Goal: Transaction & Acquisition: Purchase product/service

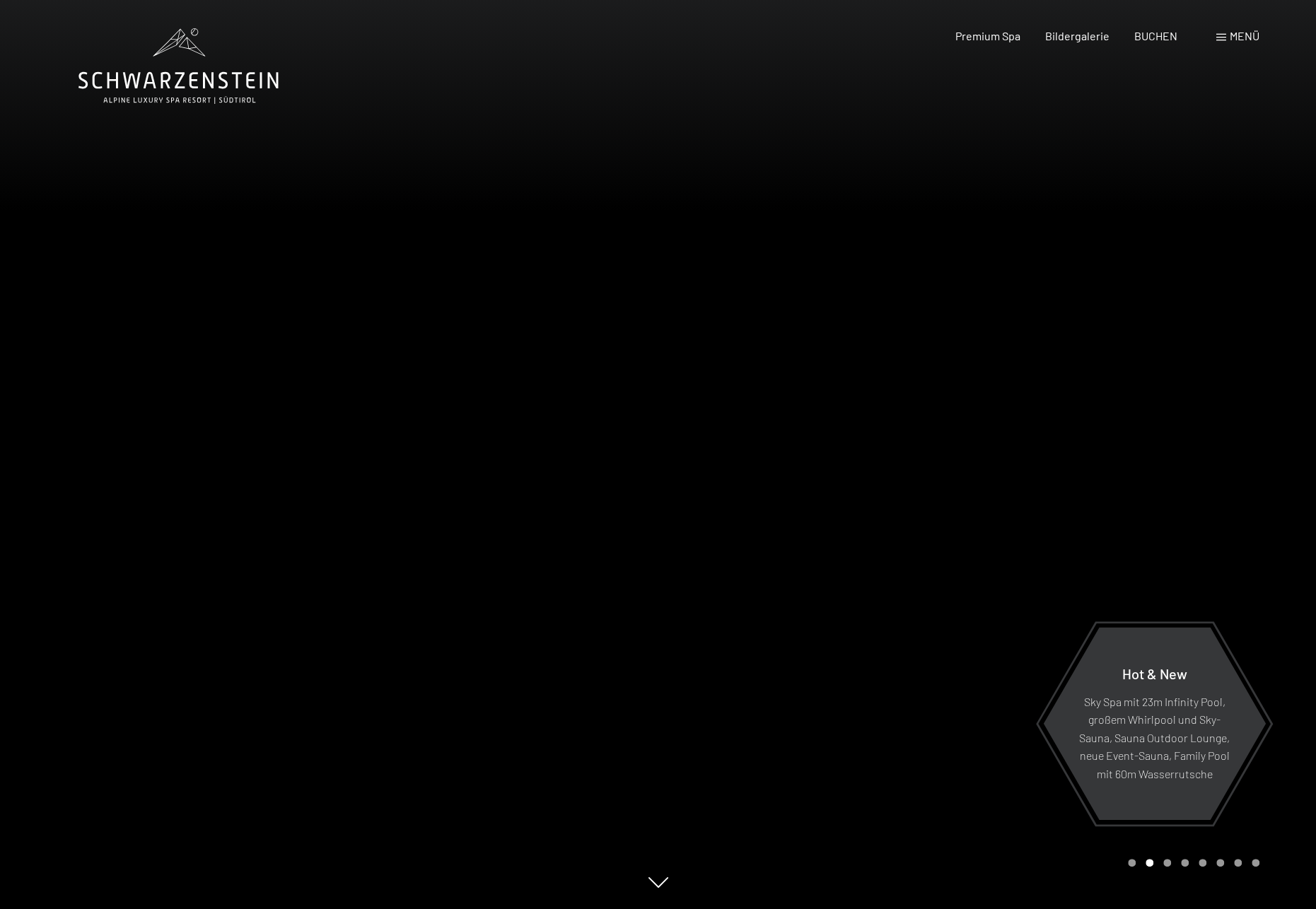
click at [1219, 34] on span at bounding box center [1221, 37] width 10 height 7
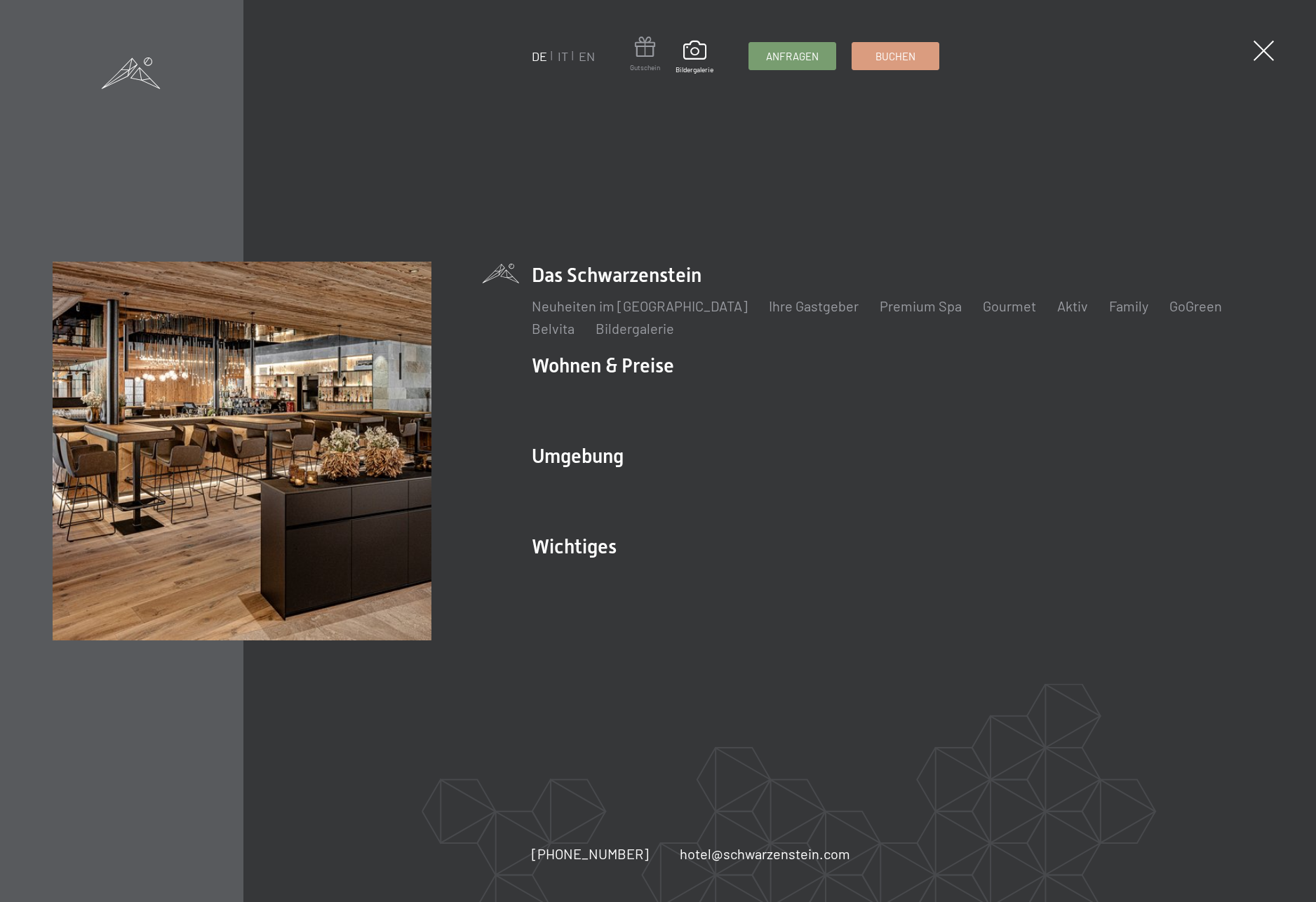
click at [650, 54] on span at bounding box center [645, 50] width 30 height 26
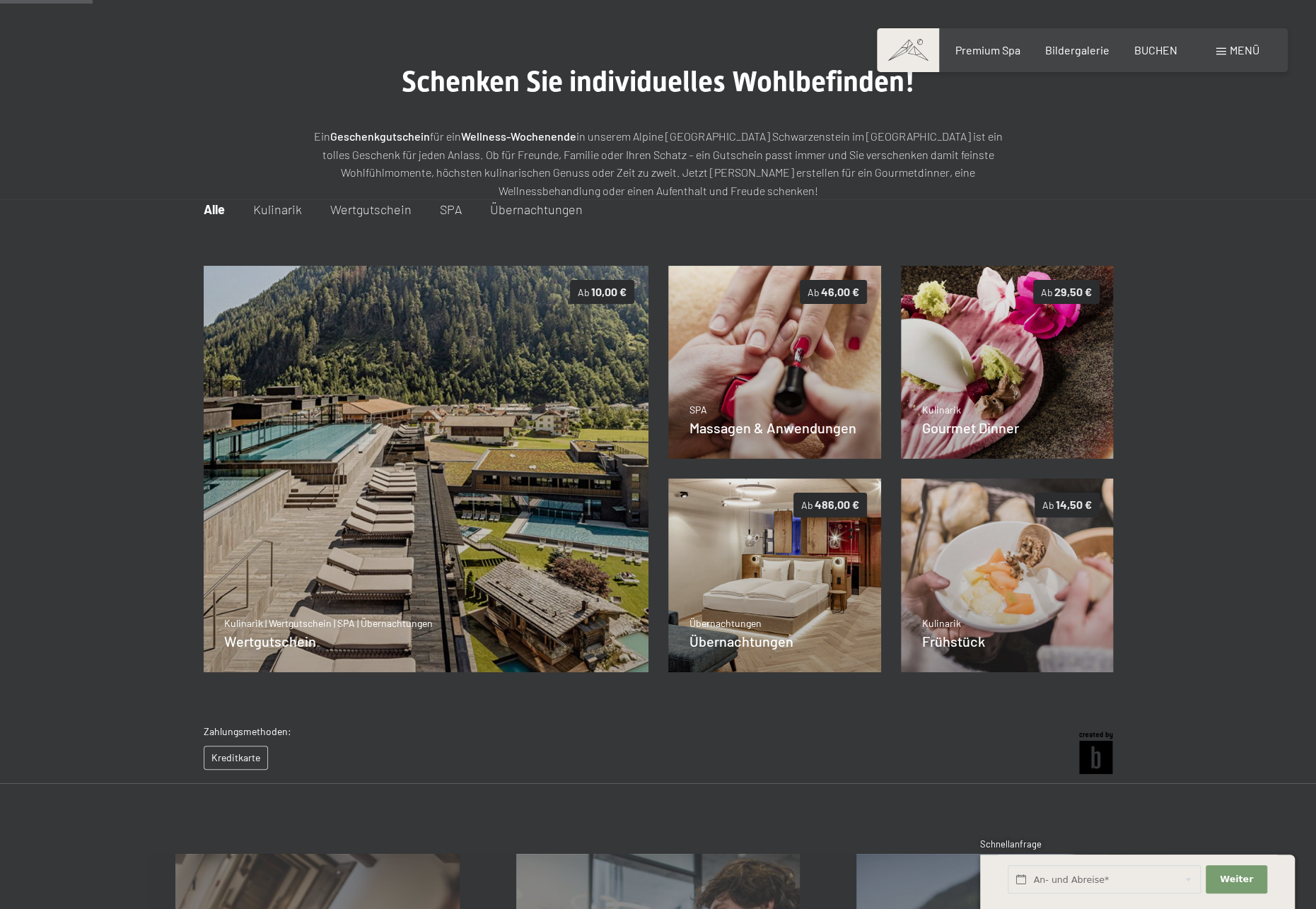
scroll to position [113, 0]
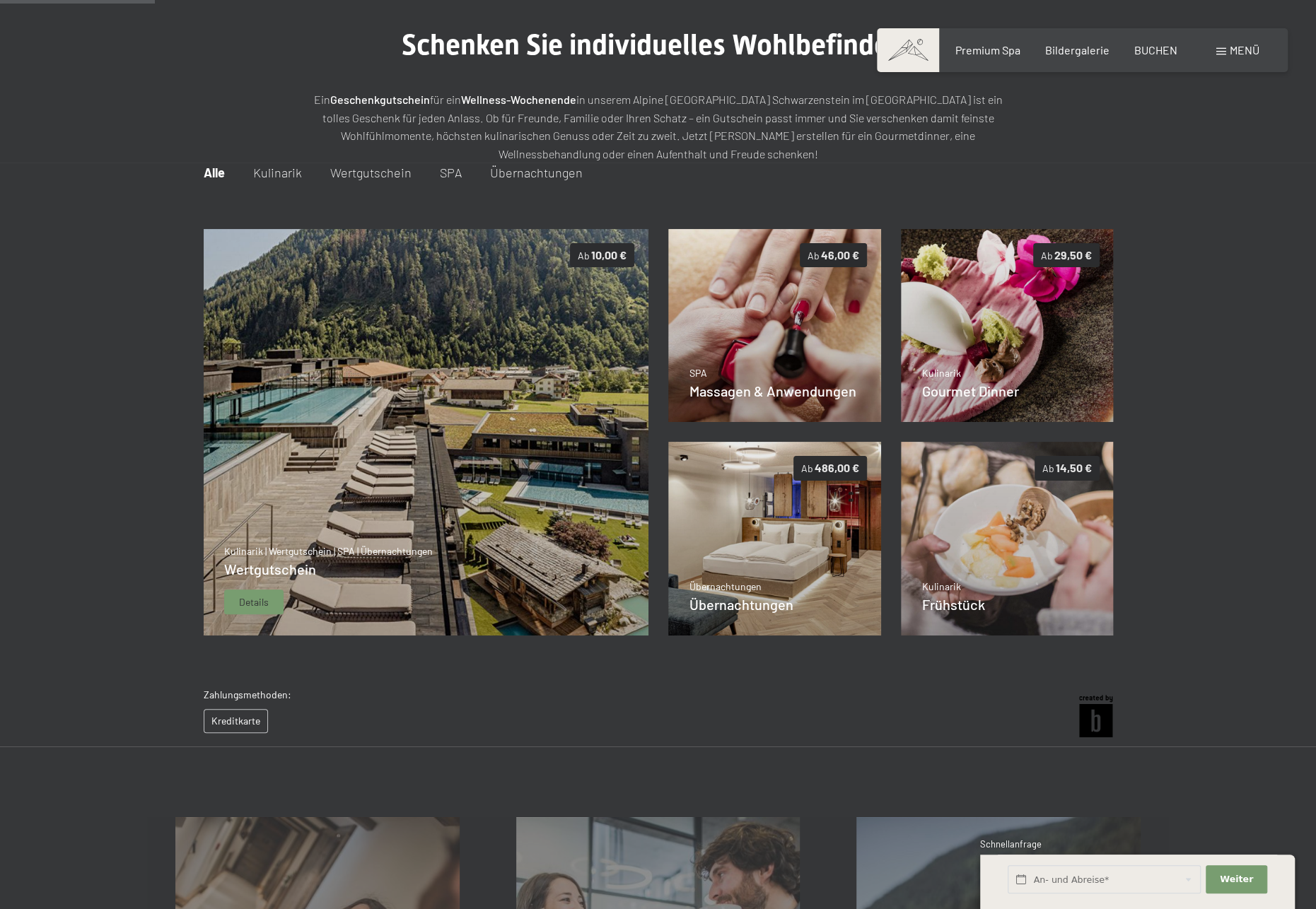
click at [281, 573] on span "Wertgutschein" at bounding box center [270, 568] width 92 height 17
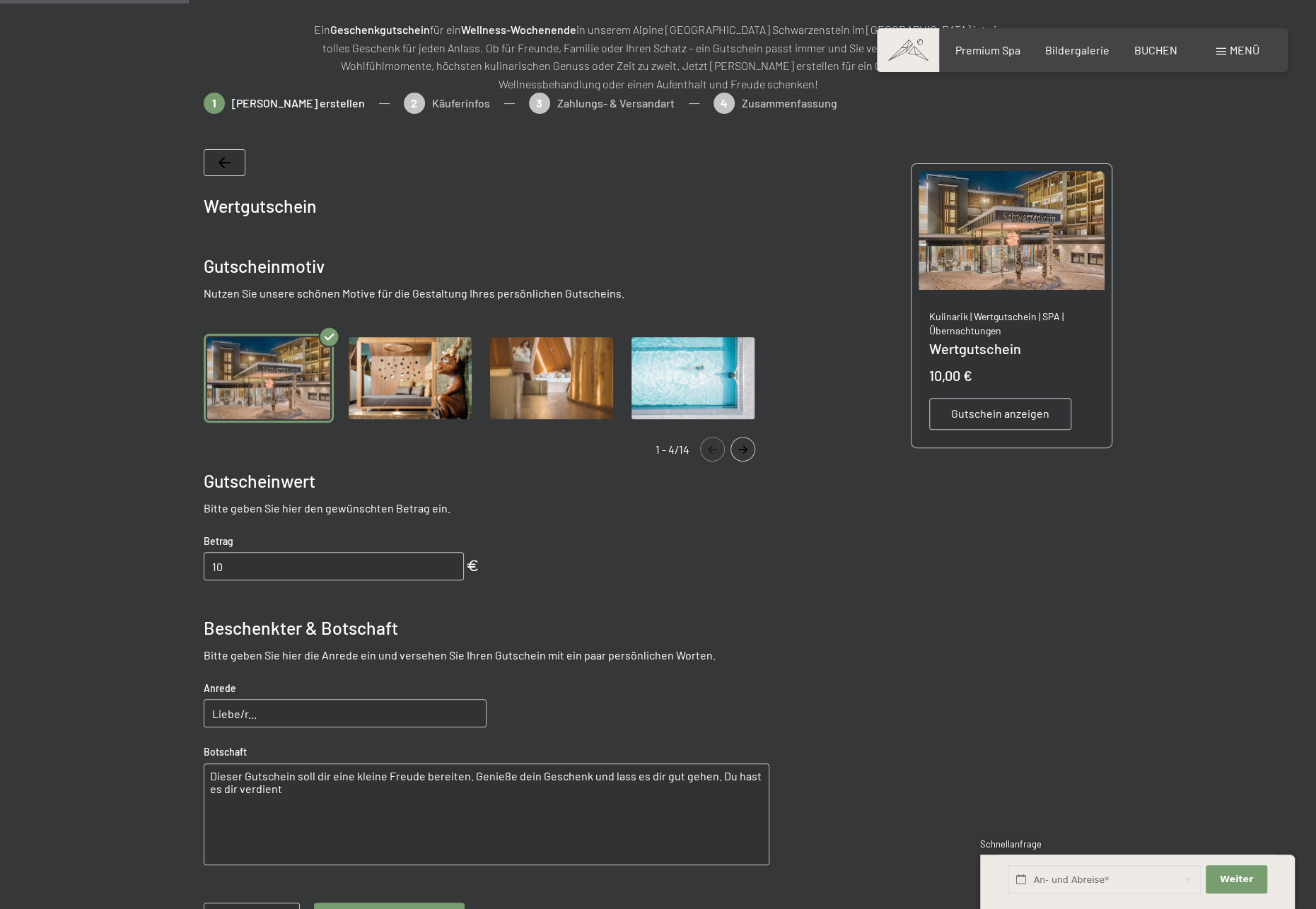
scroll to position [205, 0]
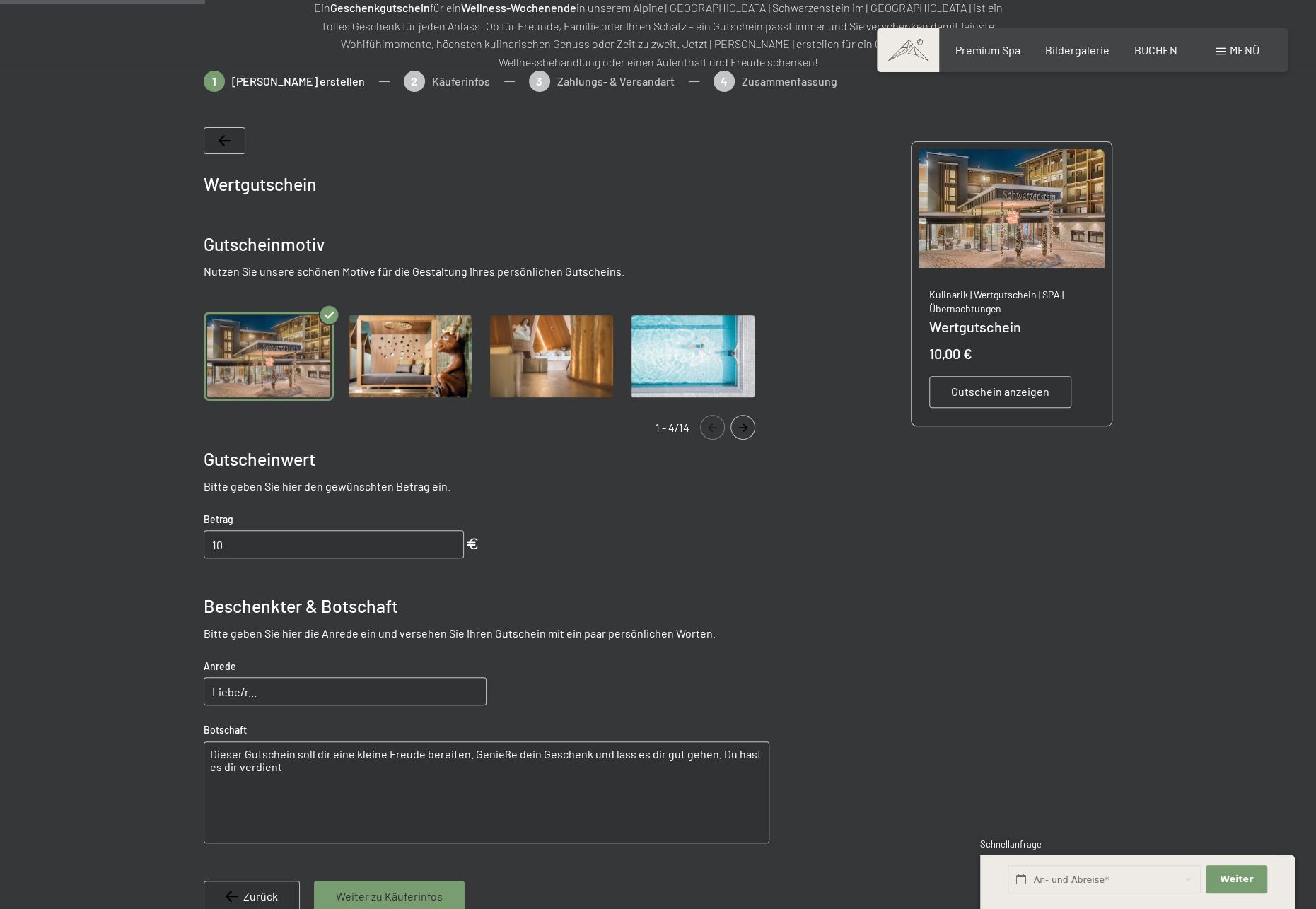
click at [290, 363] on img "Gallery" at bounding box center [269, 357] width 130 height 90
click at [277, 547] on input "10" at bounding box center [334, 544] width 260 height 28
drag, startPoint x: 268, startPoint y: 546, endPoint x: 176, endPoint y: 537, distance: 92.4
click at [176, 537] on bn-voucher-app at bounding box center [658, 541] width 965 height 941
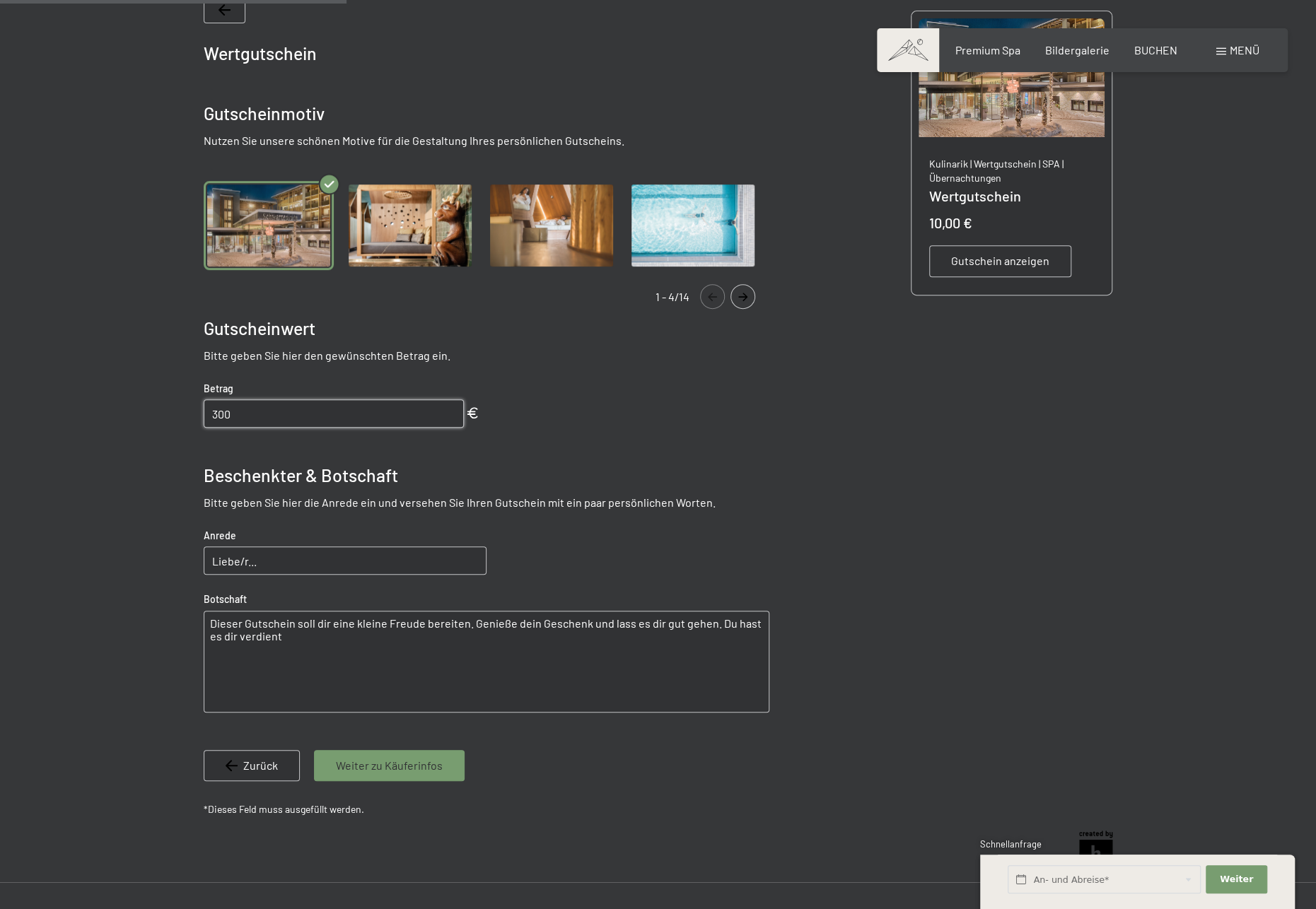
scroll to position [347, 0]
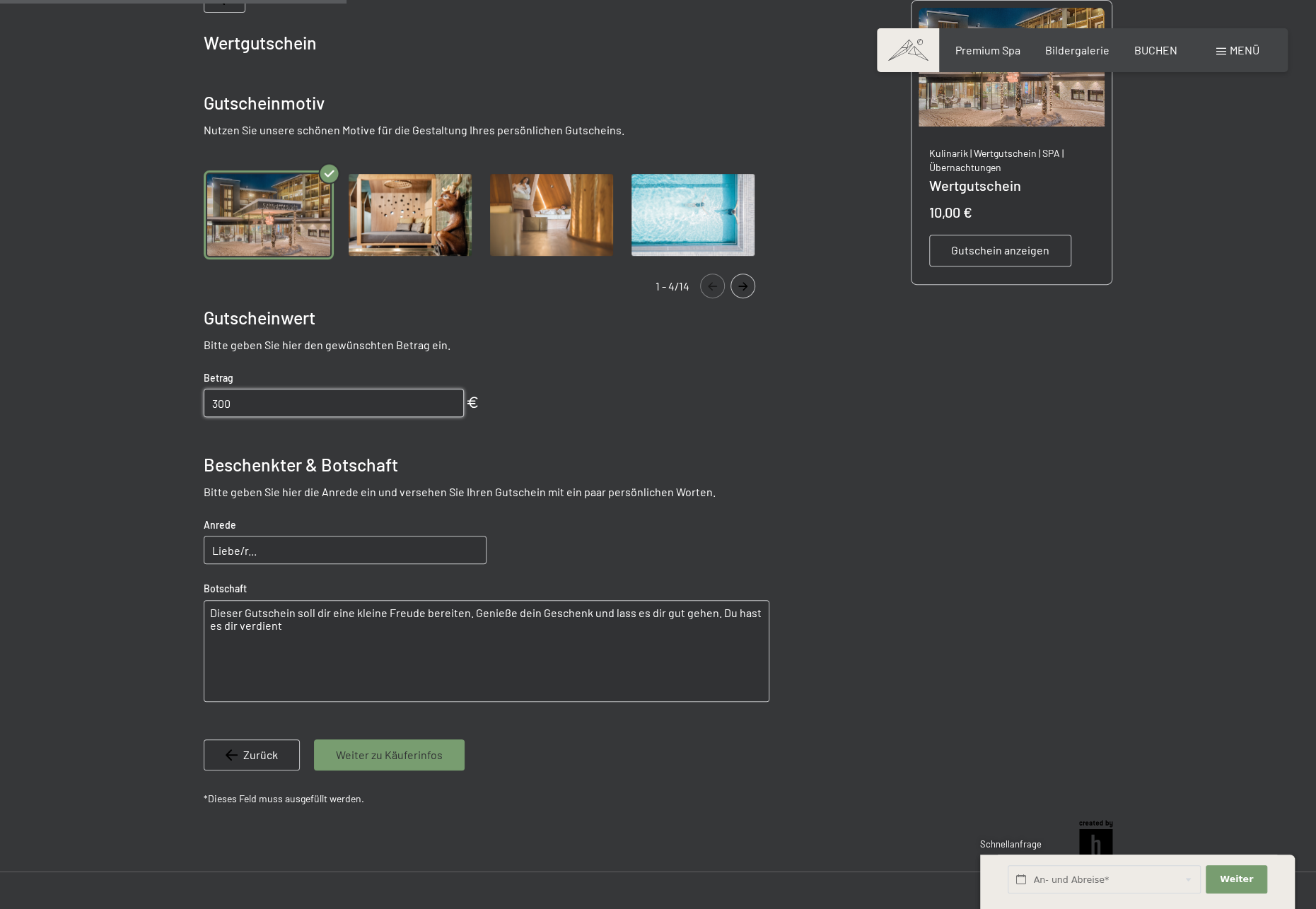
type input "300"
click at [306, 556] on input "Liebe/r..." at bounding box center [345, 549] width 283 height 28
type input "Liebe Sandra"
click at [207, 610] on textarea "Dieser Gutschein soll dir eine kleine Freude bereiten. Genieße dein Geschenk un…" at bounding box center [487, 651] width 566 height 102
click at [470, 629] on textarea "Ich wünsche dir alles Gute zum Geburtstag! Dieser Gutschein soll dir eine klein…" at bounding box center [487, 651] width 566 height 102
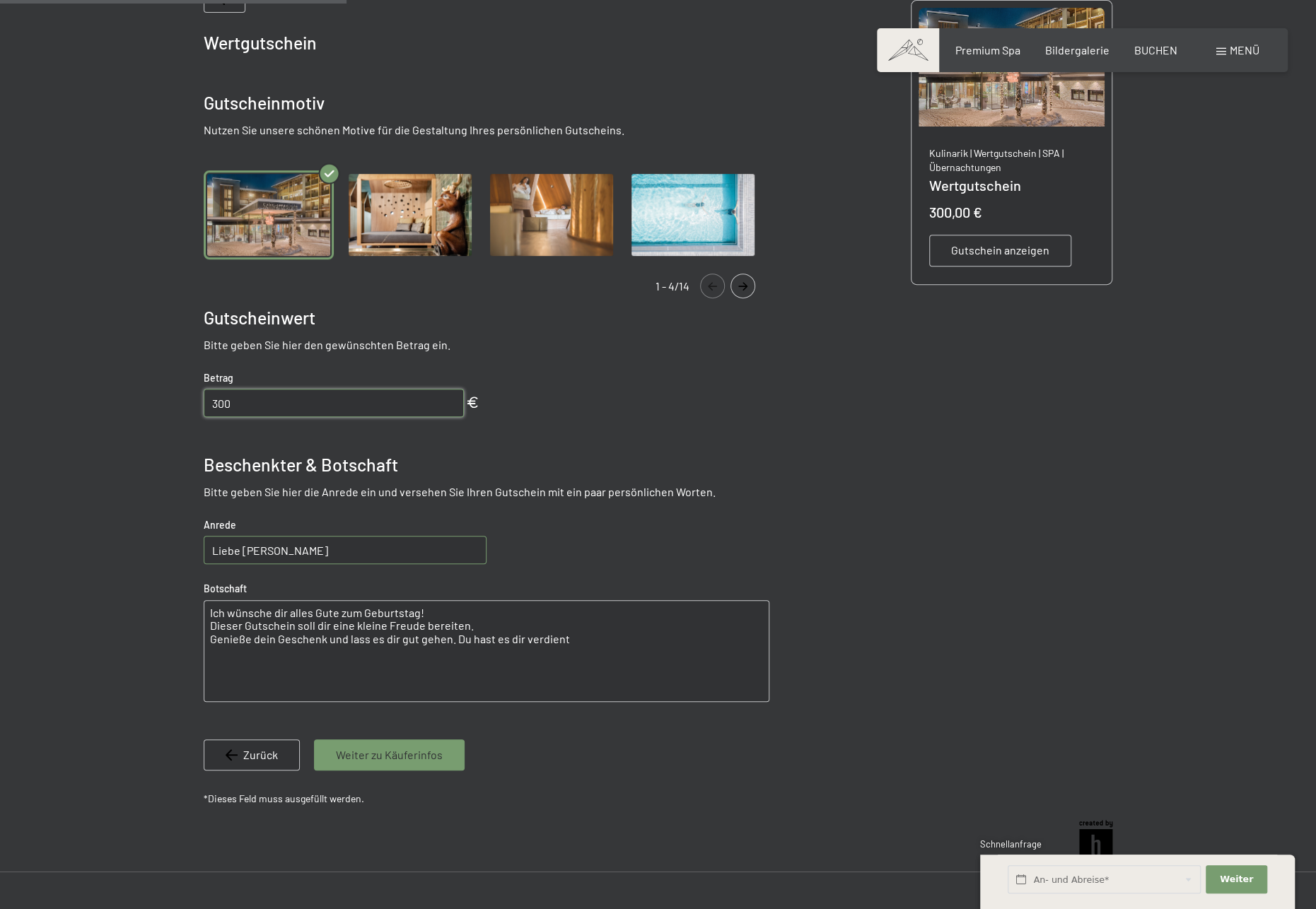
click at [308, 612] on textarea "Ich wünsche dir alles Gute zum Geburtstag! Dieser Gutschein soll dir eine klein…" at bounding box center [487, 651] width 566 height 102
click at [437, 612] on textarea "Ich wünsche dir alles Gute zum Geburtstag! Dieser Gutschein soll dir eine klein…" at bounding box center [487, 651] width 566 height 102
drag, startPoint x: 450, startPoint y: 649, endPoint x: 475, endPoint y: 681, distance: 40.6
click at [450, 649] on textarea "Ich wünsche dir alles Gute zum Geburtstag! Dieser Gutschein soll dir eine klein…" at bounding box center [487, 651] width 566 height 102
click at [331, 664] on textarea "Ich wünsche dir alles Gute zum Geburtstag! Dieser Gutschein soll dir eine klein…" at bounding box center [487, 651] width 566 height 102
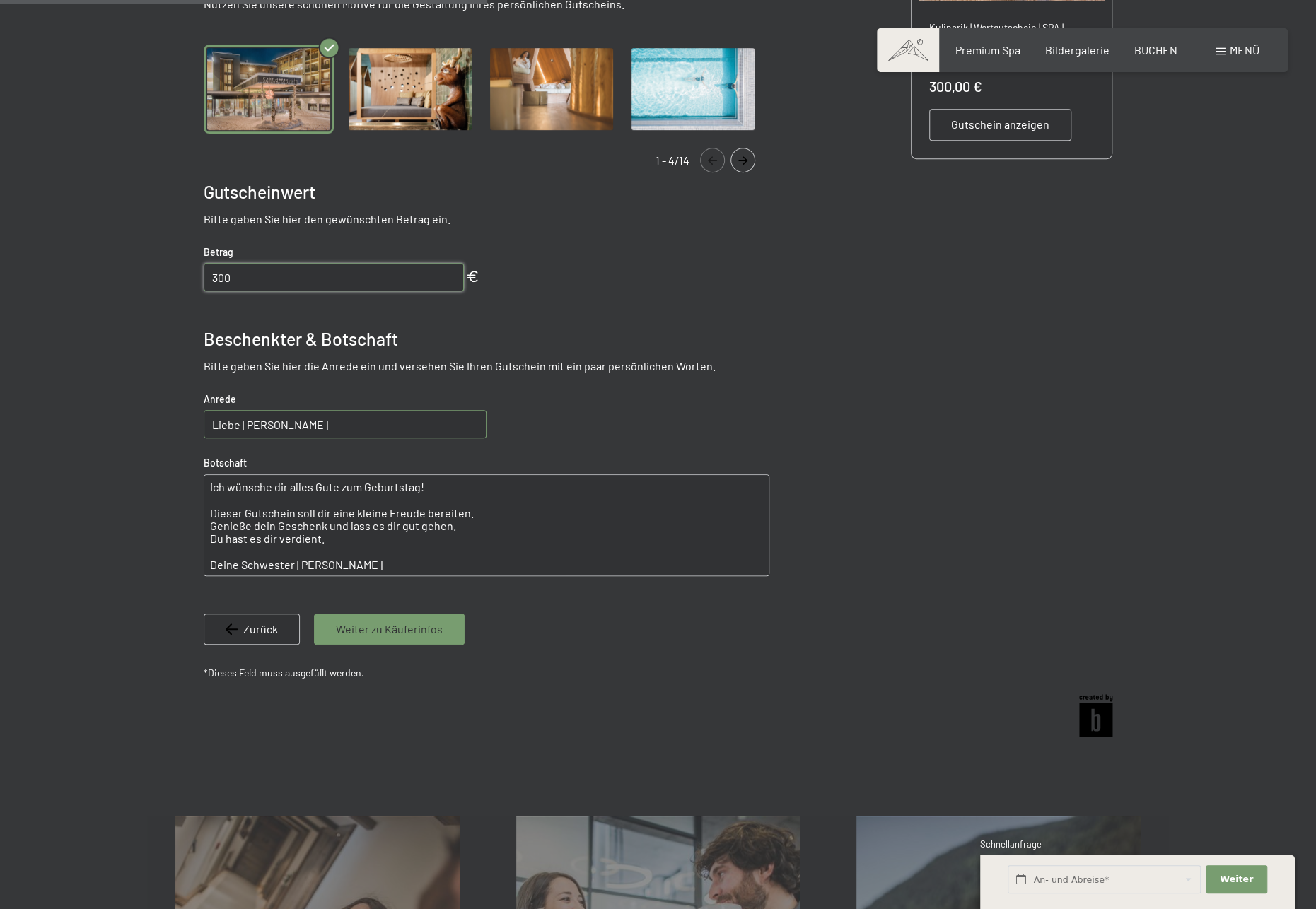
scroll to position [487, 0]
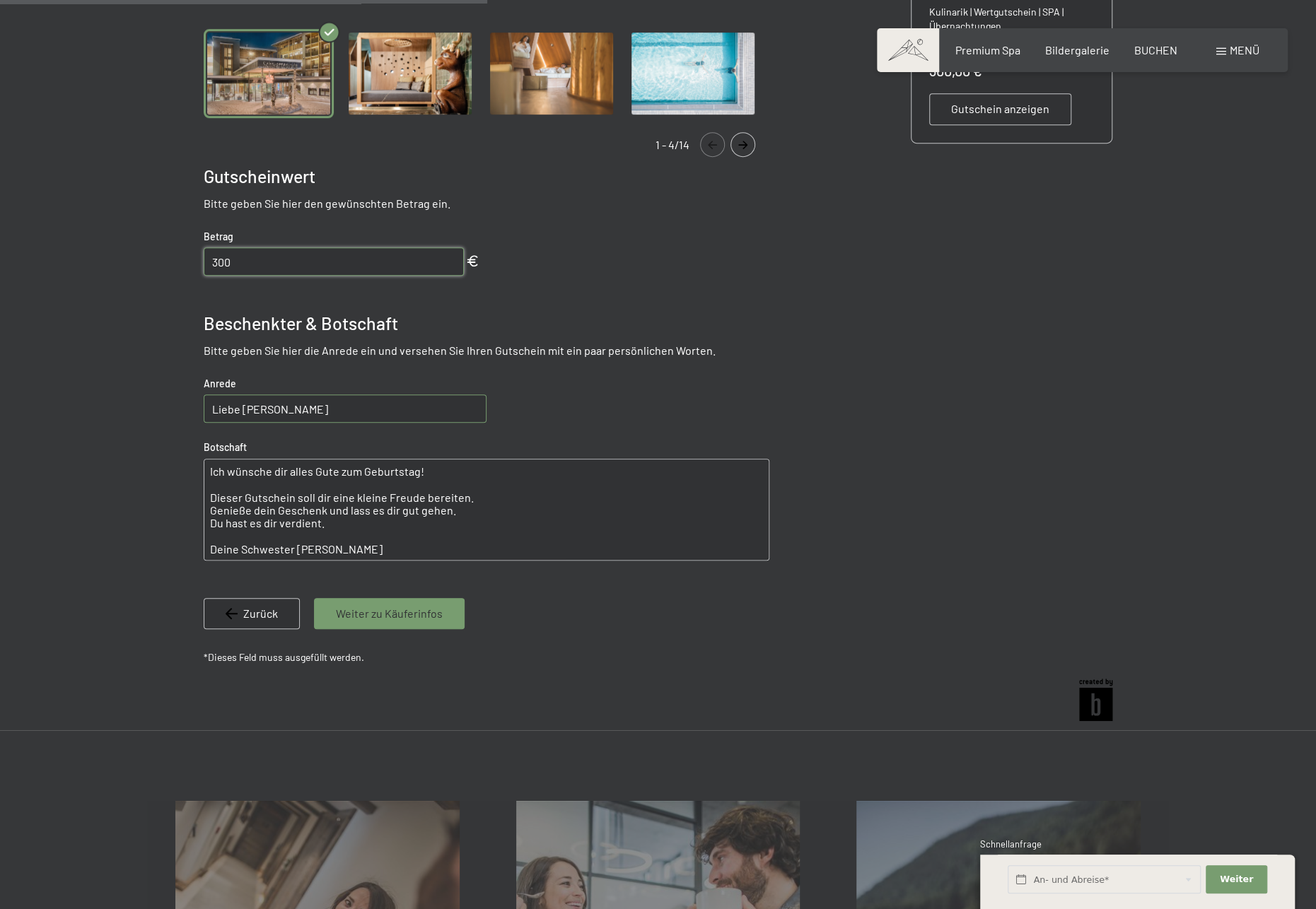
type textarea "Ich wünsche dir alles Gute zum Geburtstag! Dieser Gutschein soll dir eine klein…"
click at [439, 615] on span "Weiter zu Käuferinfos" at bounding box center [389, 613] width 107 height 16
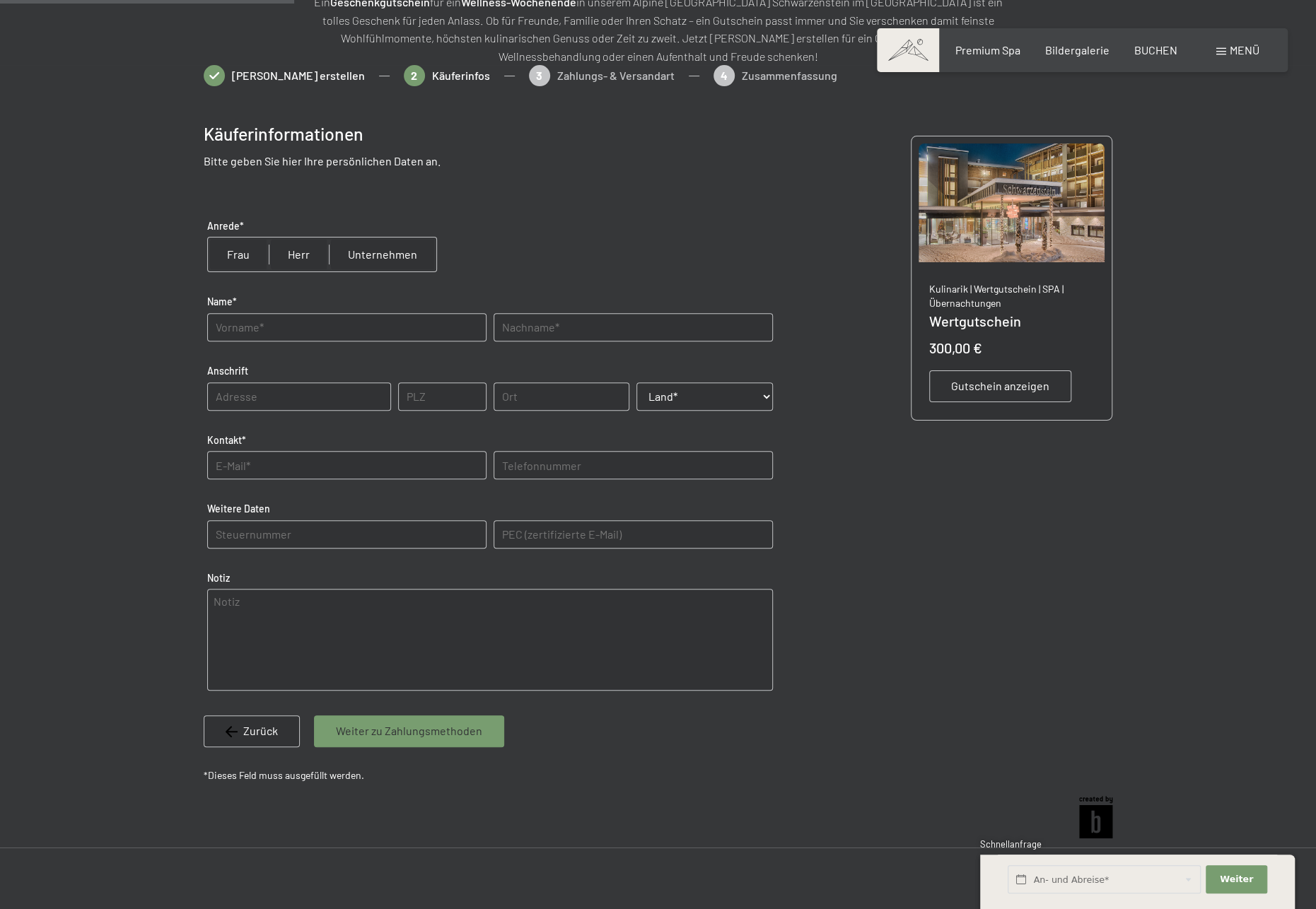
scroll to position [205, 0]
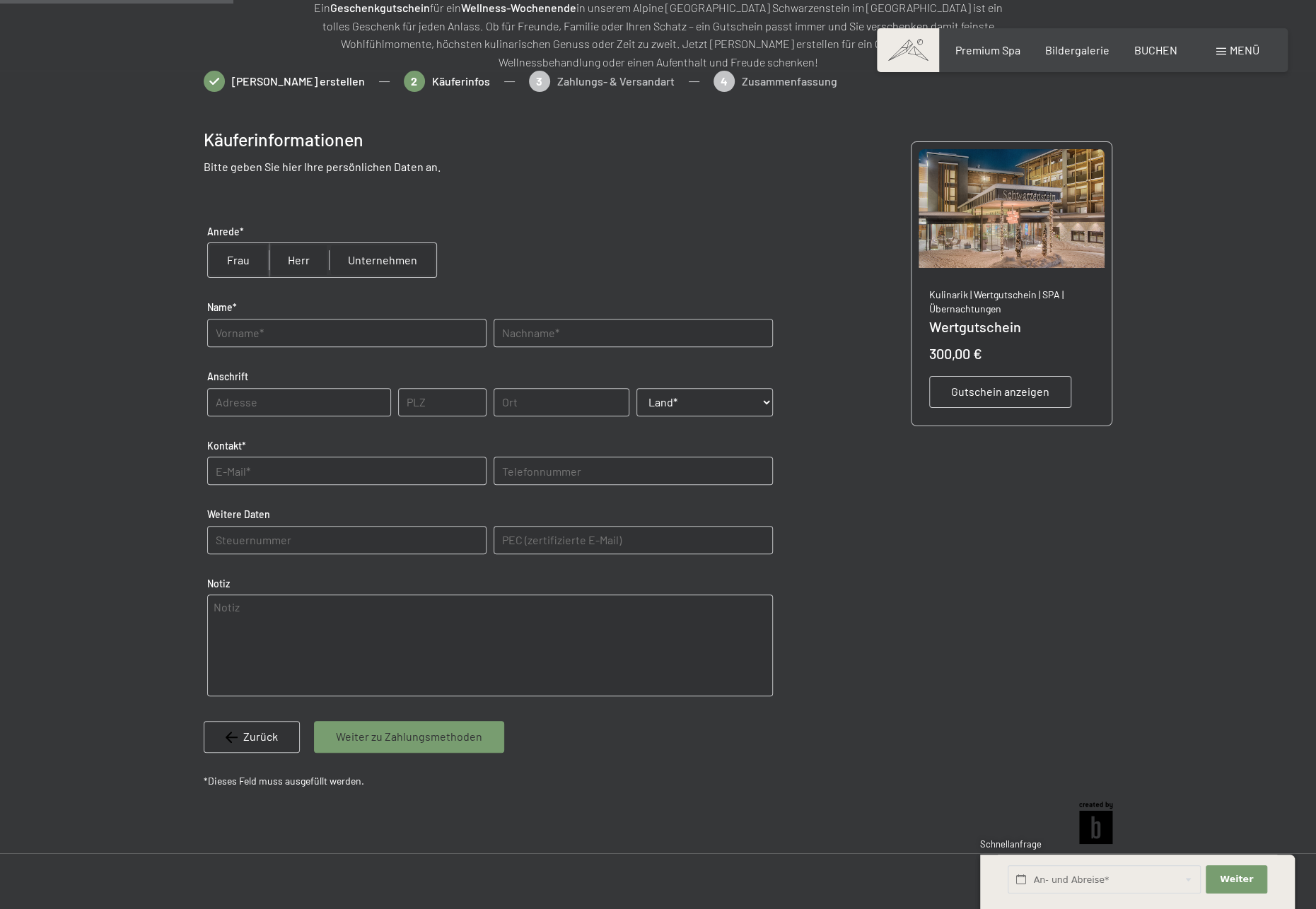
click at [232, 259] on input "radio" at bounding box center [238, 260] width 61 height 34
radio input "true"
click at [250, 332] on input "text" at bounding box center [346, 333] width 279 height 28
type input "Sonja"
click at [588, 335] on input "text" at bounding box center [633, 333] width 279 height 28
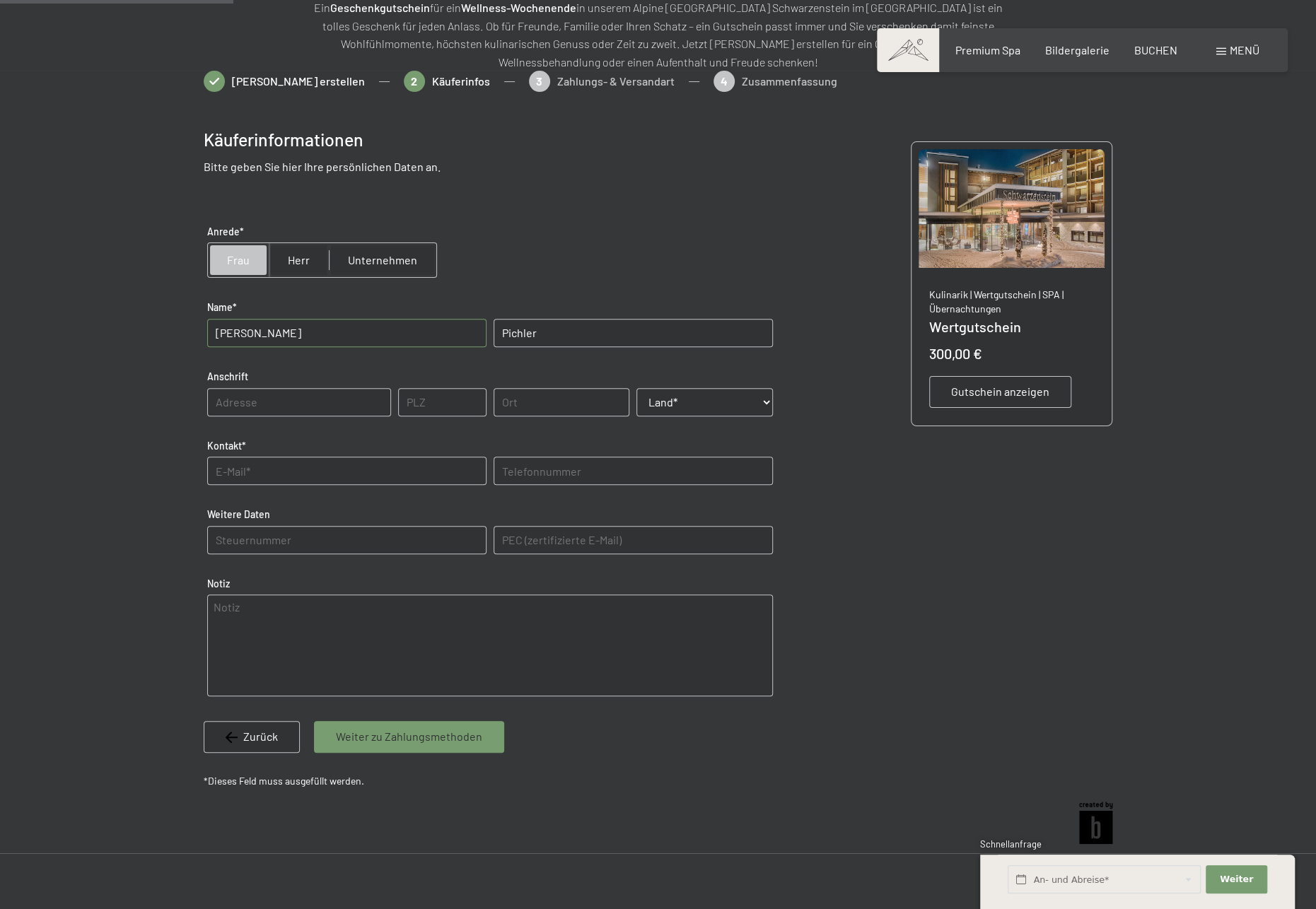
type input "Pichler"
click at [326, 403] on input "text" at bounding box center [299, 402] width 184 height 28
type input "Jaufenstraße 21"
click at [411, 398] on input "text" at bounding box center [442, 402] width 88 height 28
type input "39040"
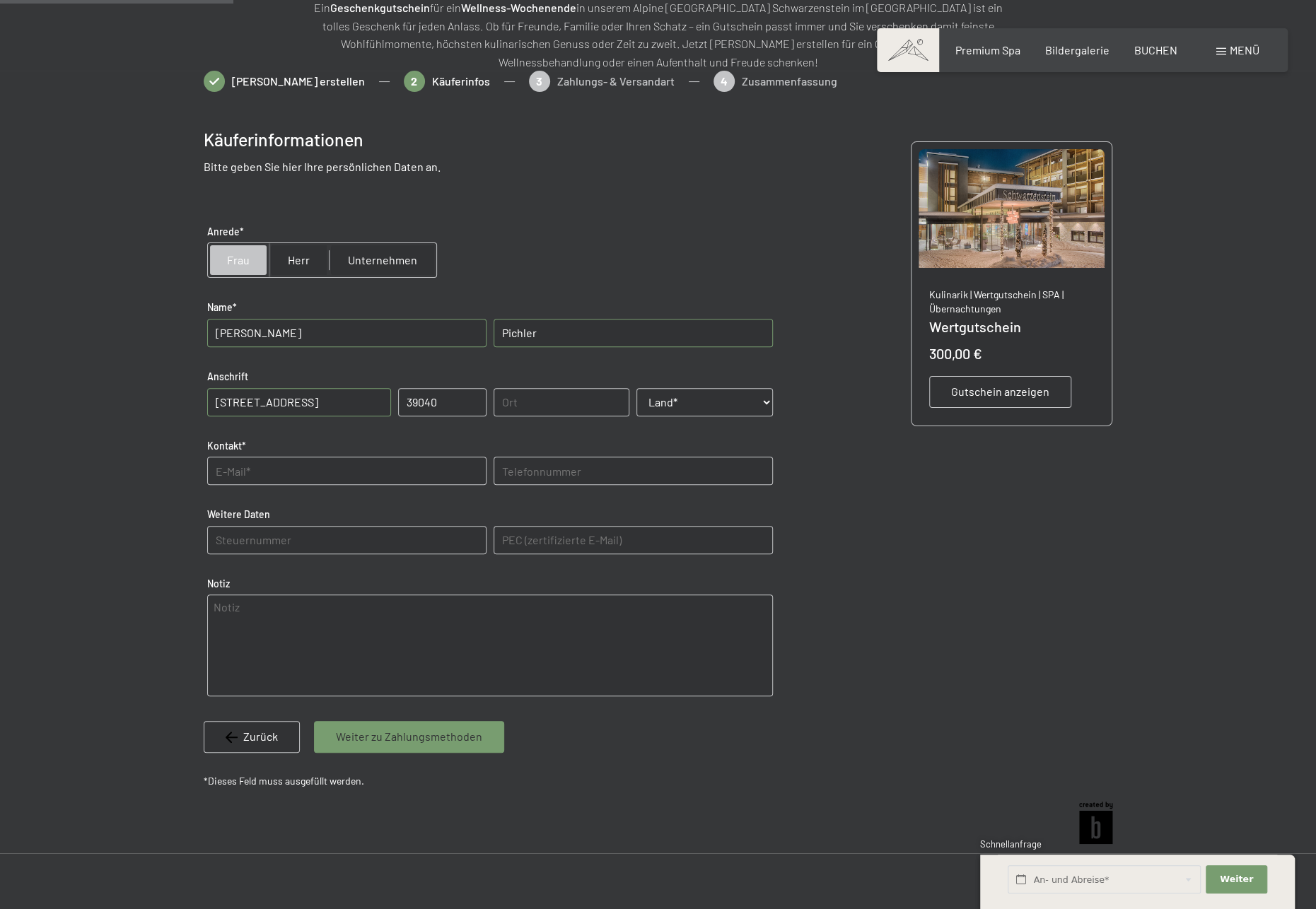
click at [524, 407] on input "text" at bounding box center [562, 402] width 137 height 28
type input "Ratschings"
click at [683, 395] on select "Land* Österreich Frankreich Deutschland Italien Schweiz -----------------------…" at bounding box center [704, 402] width 137 height 28
select select "ITA"
click at [637, 388] on select "Land* Österreich Frankreich Deutschland Italien Schweiz -----------------------…" at bounding box center [704, 402] width 137 height 28
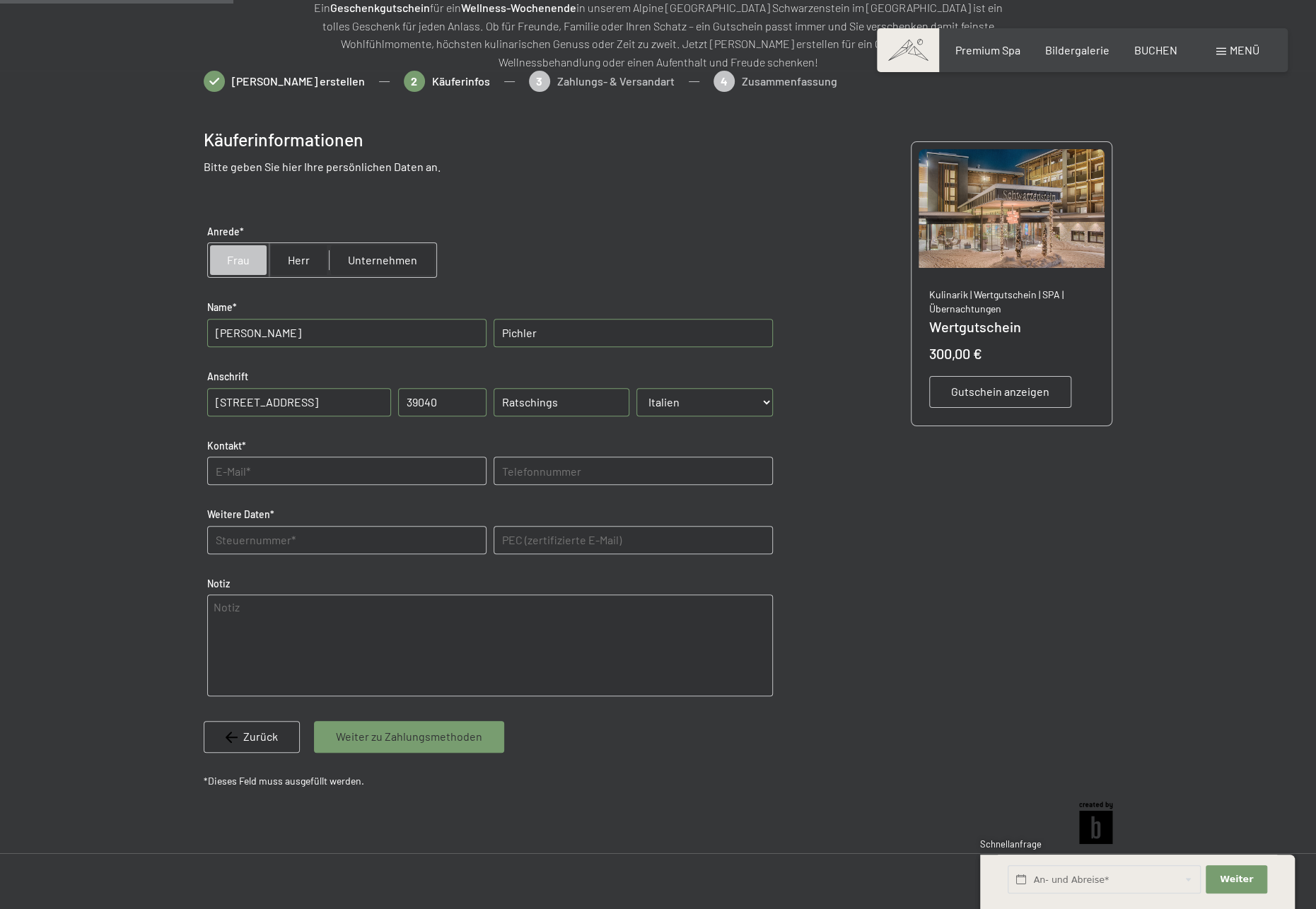
click at [235, 470] on input "text" at bounding box center [346, 470] width 279 height 28
type input "pichlersonja0@gmail.com"
click at [534, 472] on input "text" at bounding box center [633, 470] width 279 height 28
type input "3401951989"
click at [300, 536] on Daten "text" at bounding box center [346, 539] width 279 height 28
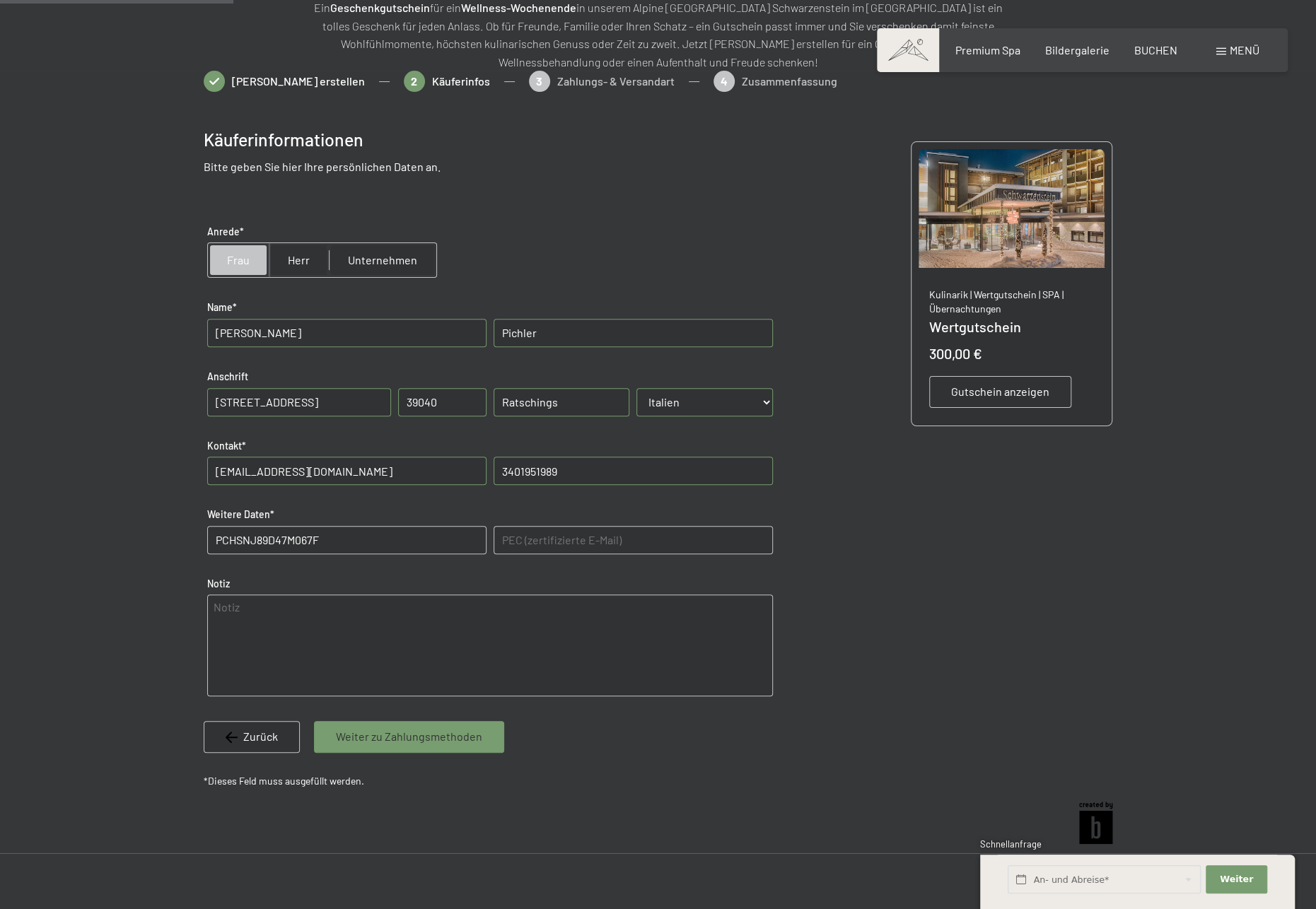
type Daten "PCHSNJ89D47M067F"
click at [337, 626] on textarea at bounding box center [490, 645] width 566 height 102
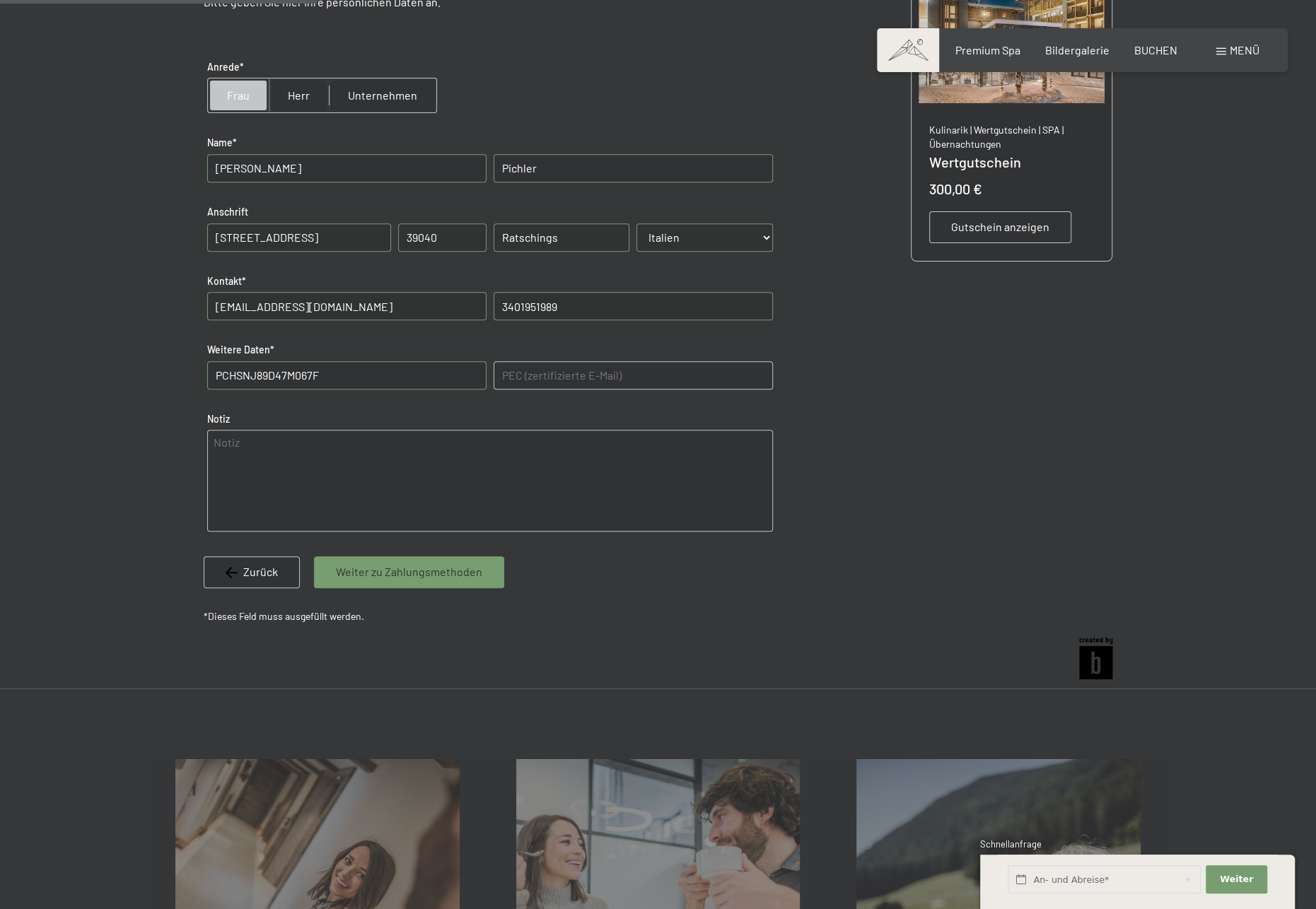
scroll to position [417, 0]
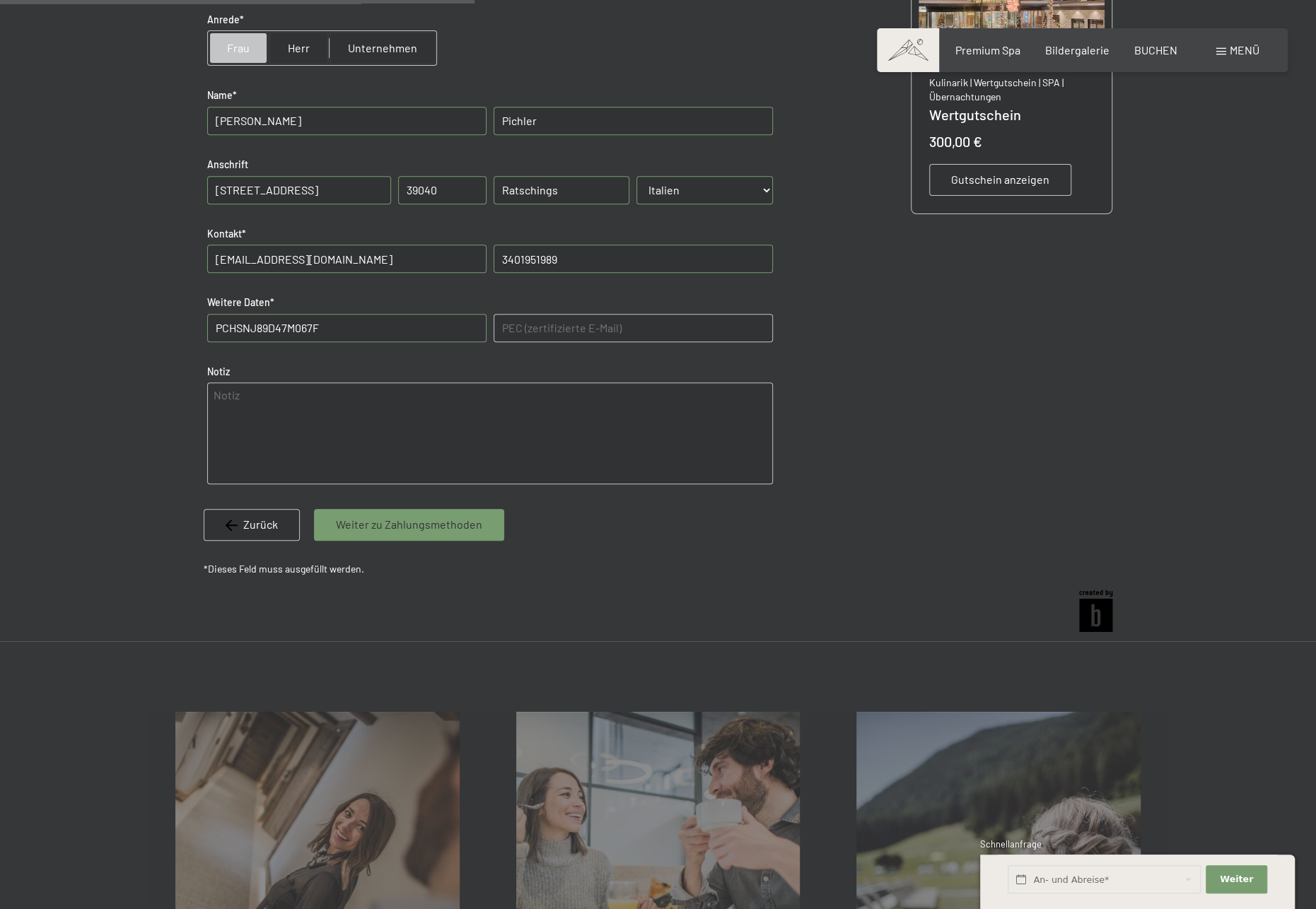
click at [416, 531] on span "Weiter zu Zahlungsmethoden" at bounding box center [409, 524] width 146 height 16
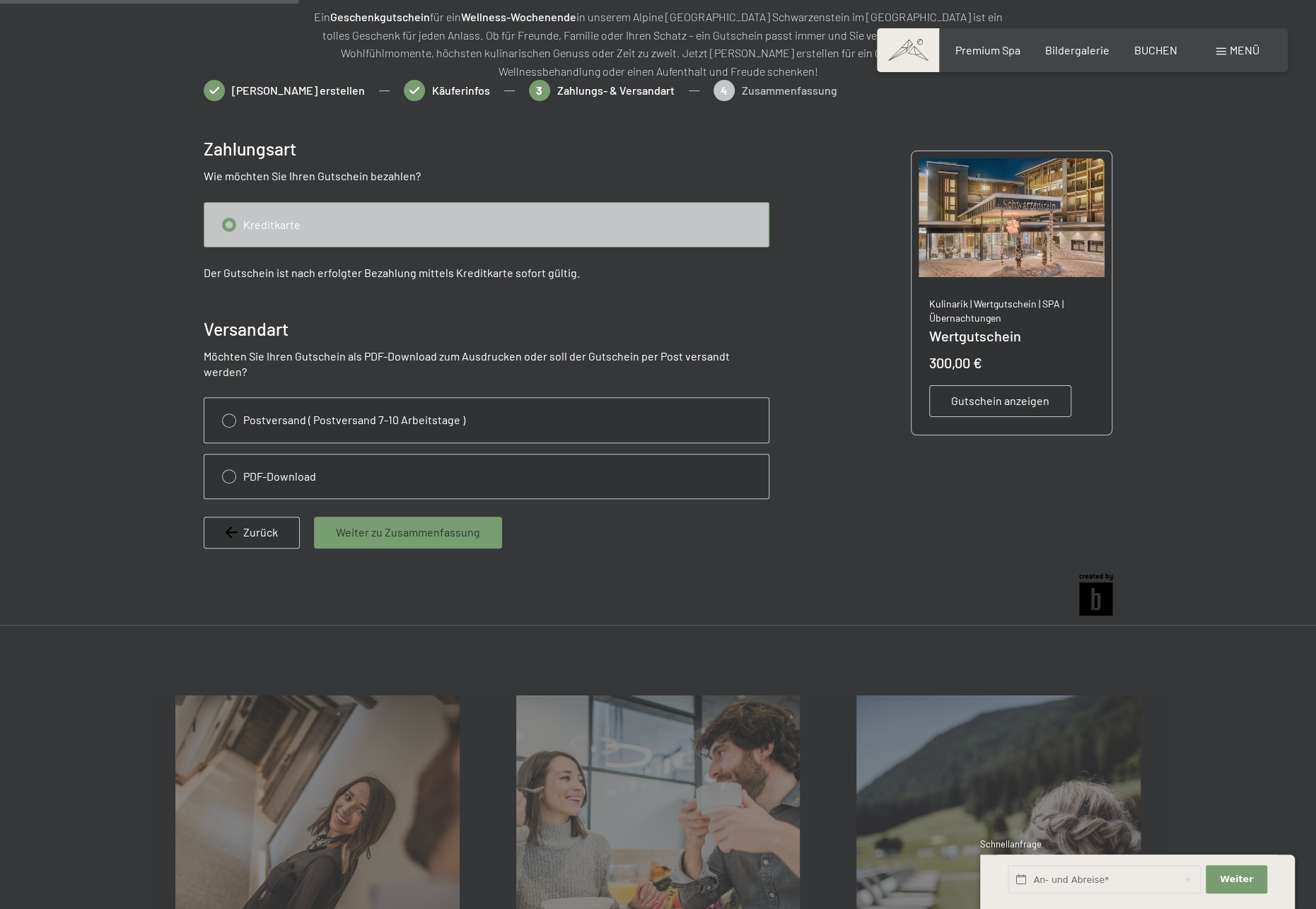
scroll to position [205, 0]
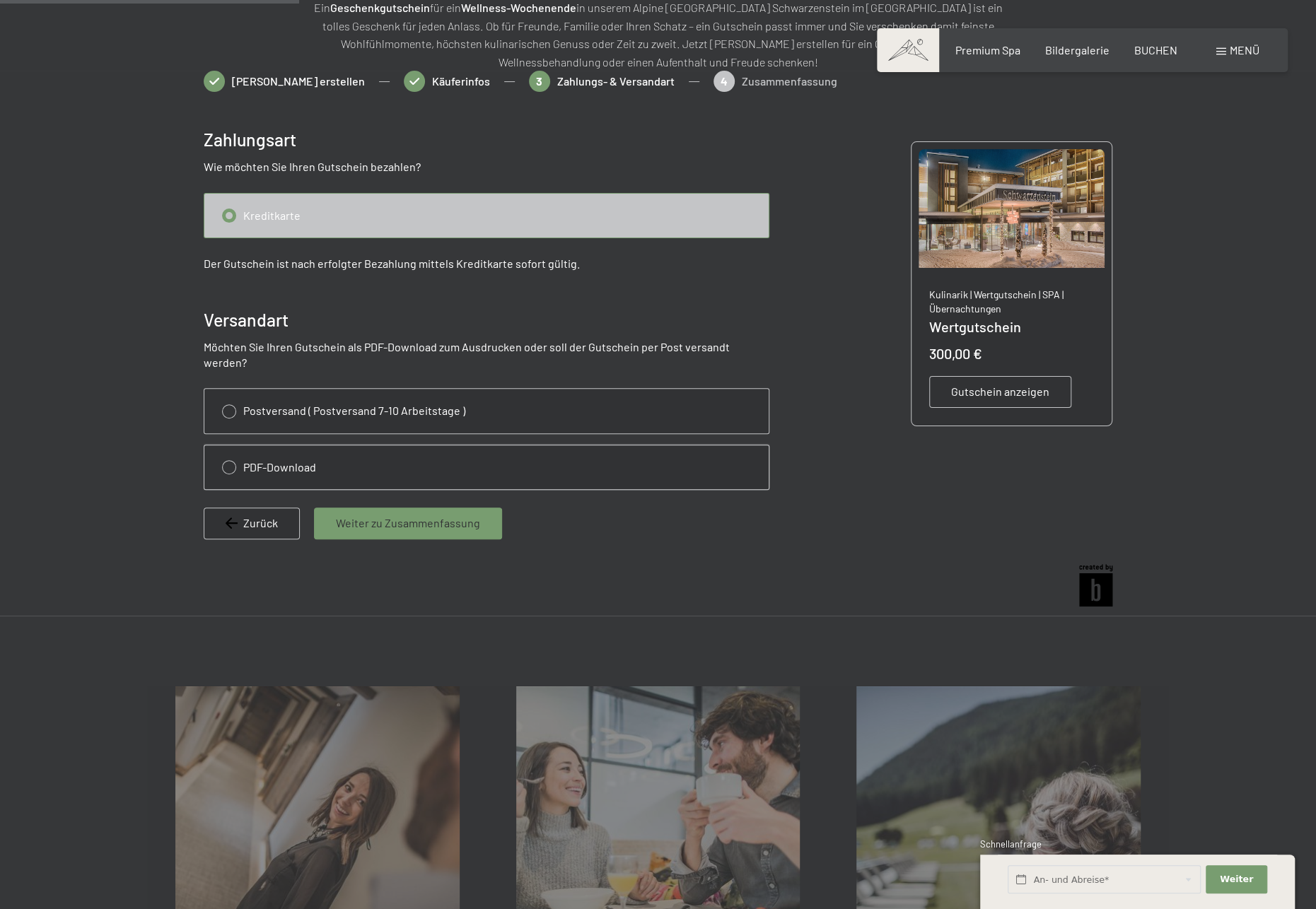
click at [230, 450] on input "radio" at bounding box center [486, 467] width 565 height 44
radio input "true"
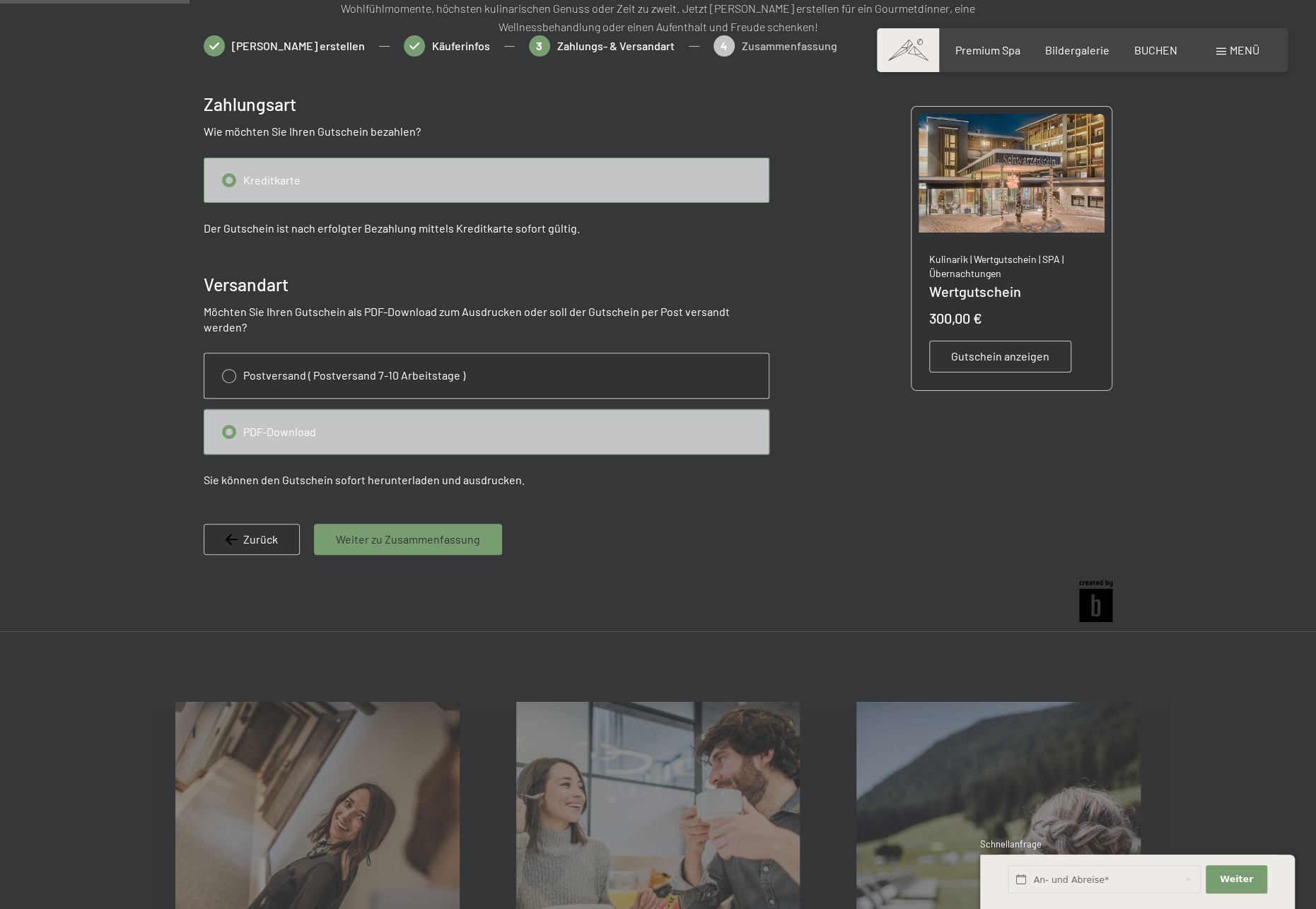
scroll to position [276, 0]
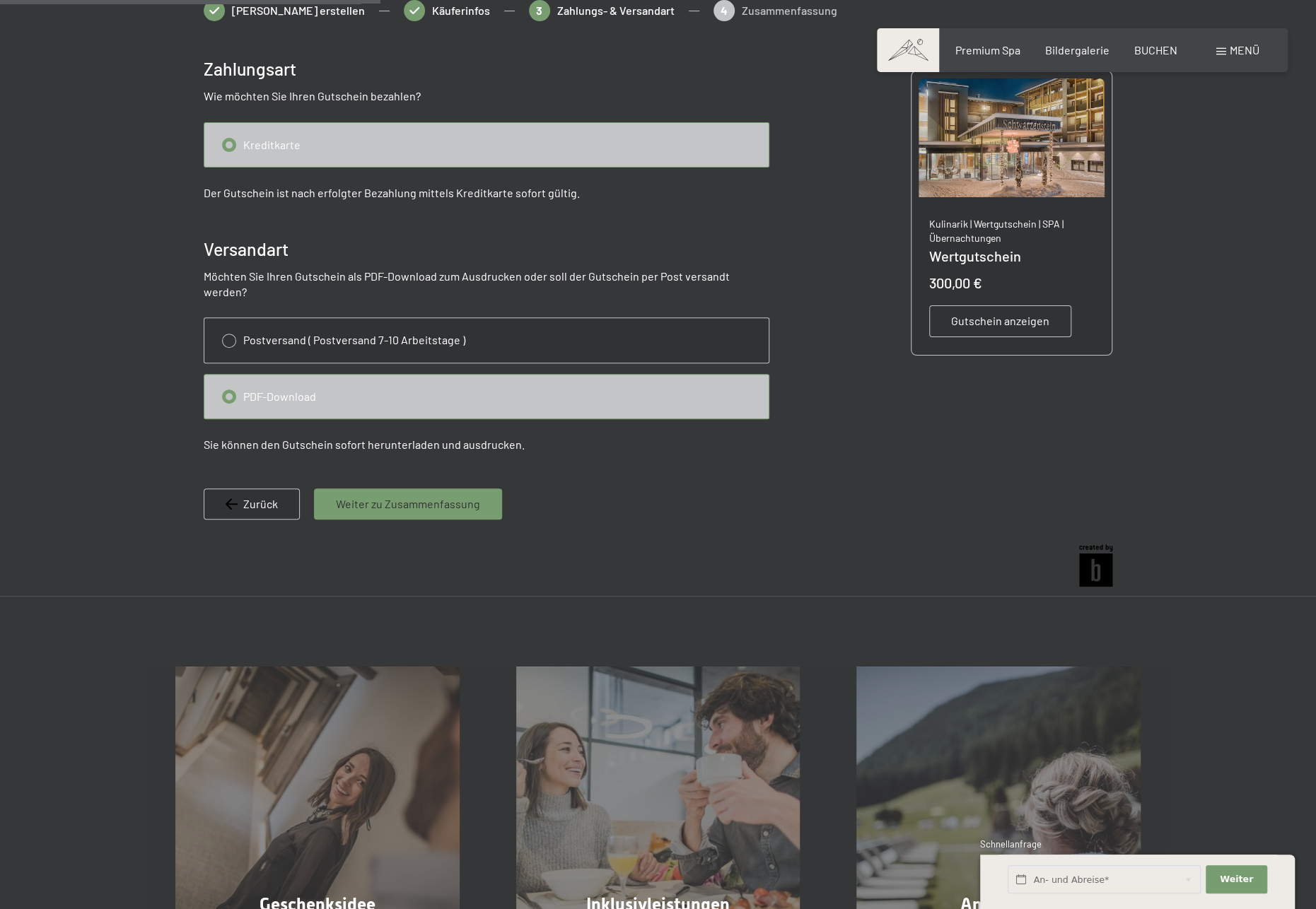
click at [471, 496] on span "Weiter zu Zusammenfassung" at bounding box center [408, 504] width 144 height 16
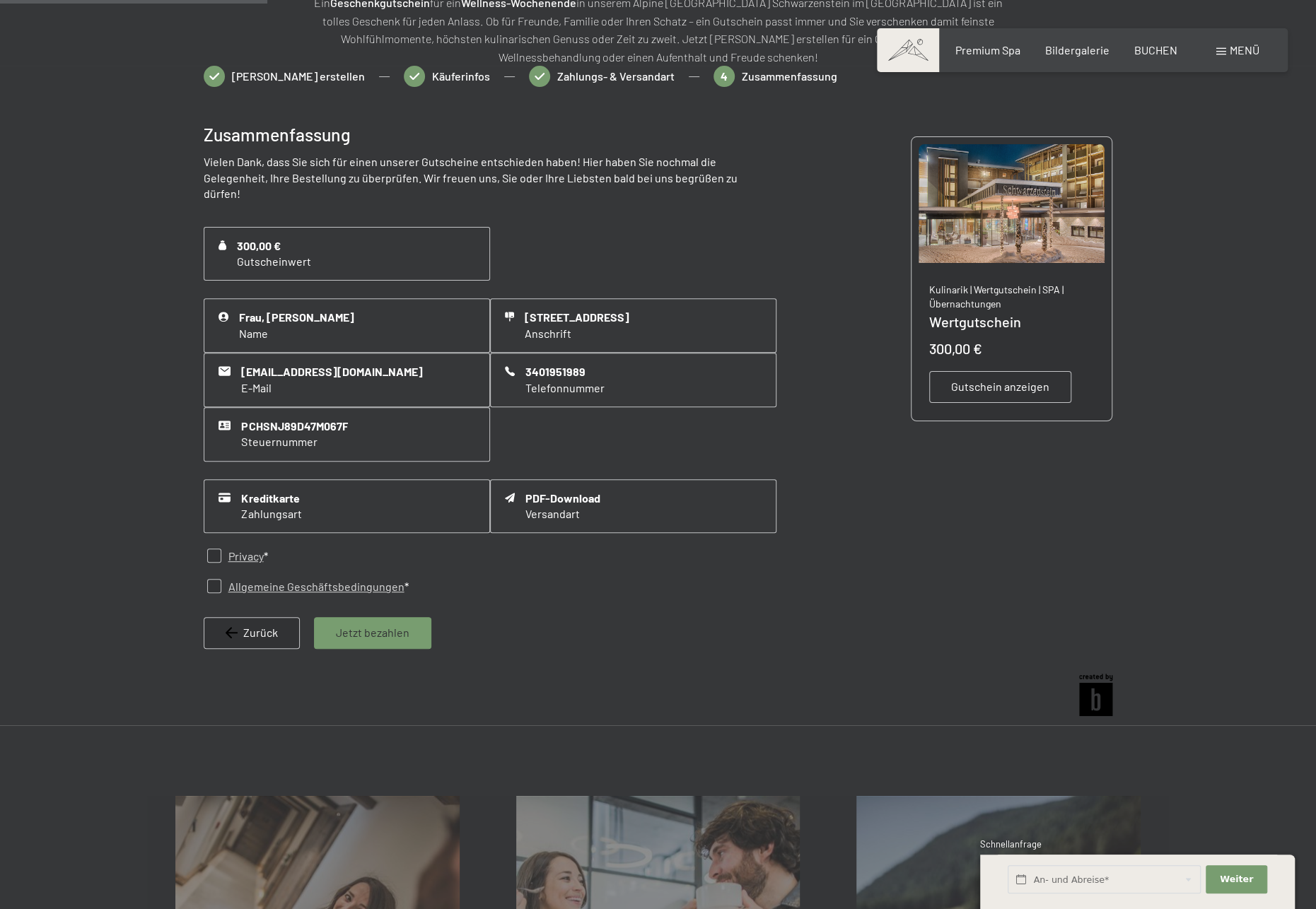
scroll to position [205, 0]
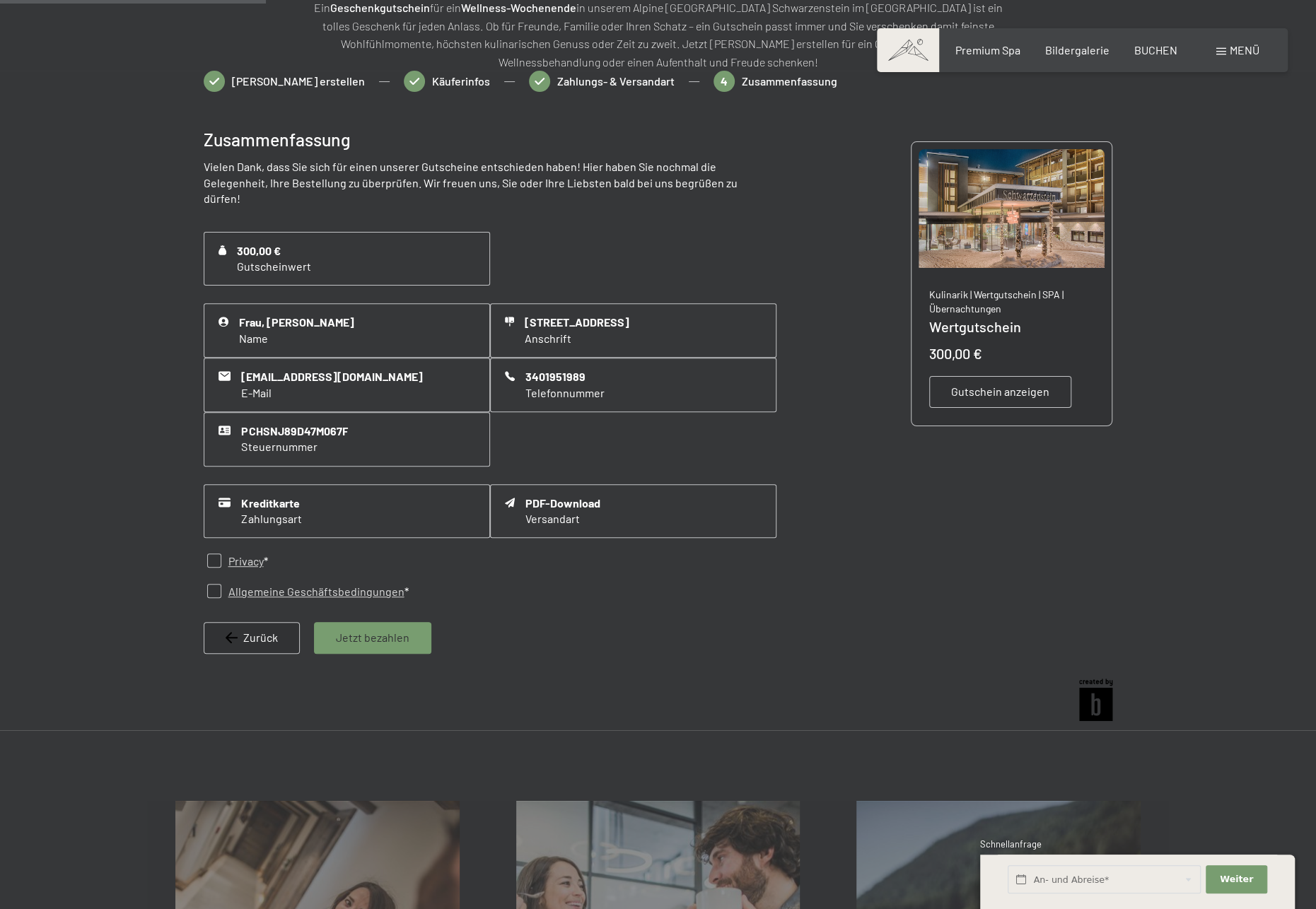
click at [217, 553] on input "checkbox" at bounding box center [214, 560] width 14 height 14
checkbox input "true"
click at [211, 583] on input "checkbox" at bounding box center [214, 590] width 14 height 14
checkbox input "true"
click at [371, 629] on span "Jetzt bezahlen" at bounding box center [373, 637] width 74 height 16
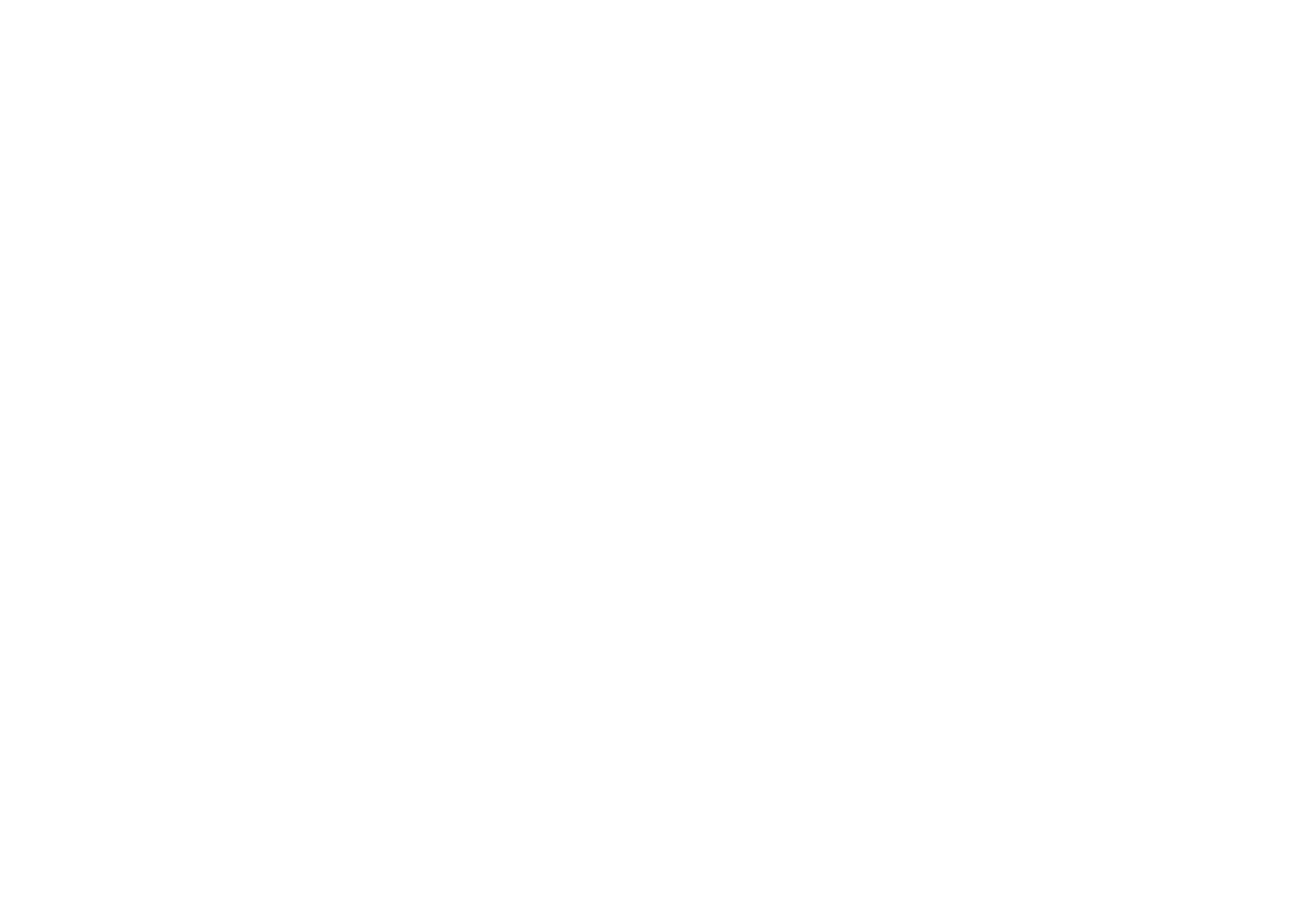
scroll to position [0, 0]
